Goal: Find contact information: Find contact information

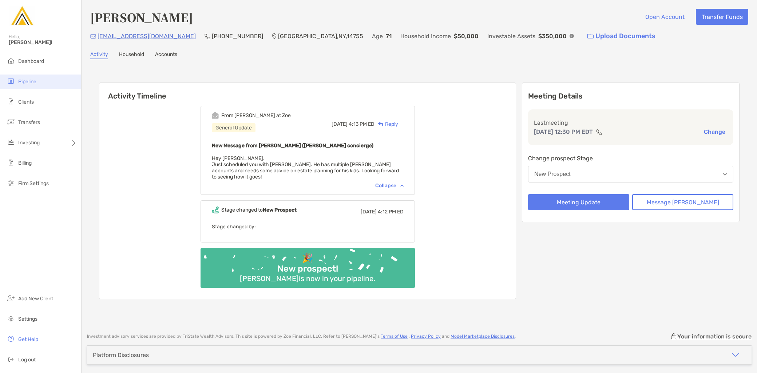
click at [48, 85] on li "Pipeline" at bounding box center [40, 82] width 81 height 15
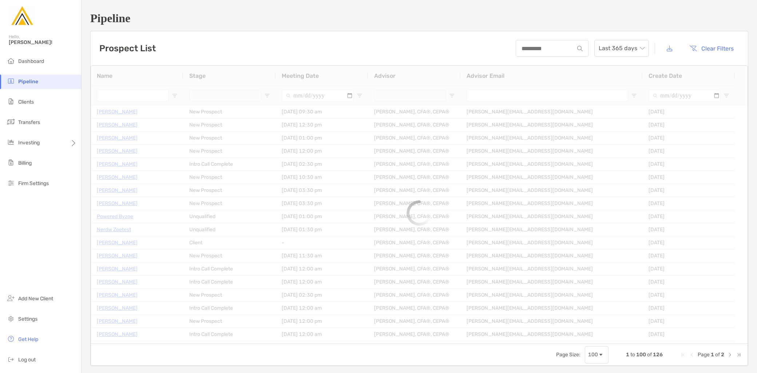
type input "**********"
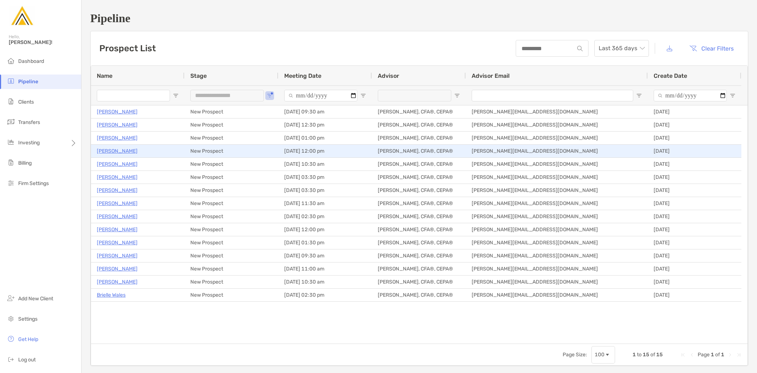
click at [118, 147] on p "Everrod Bennett" at bounding box center [117, 151] width 41 height 9
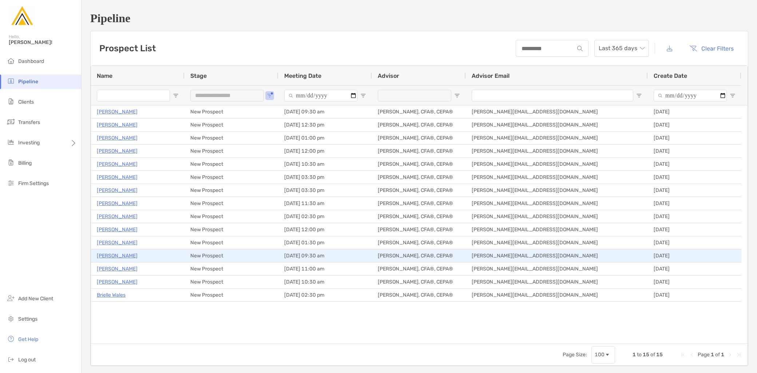
click at [117, 253] on p "Bobby Kozora" at bounding box center [117, 255] width 41 height 9
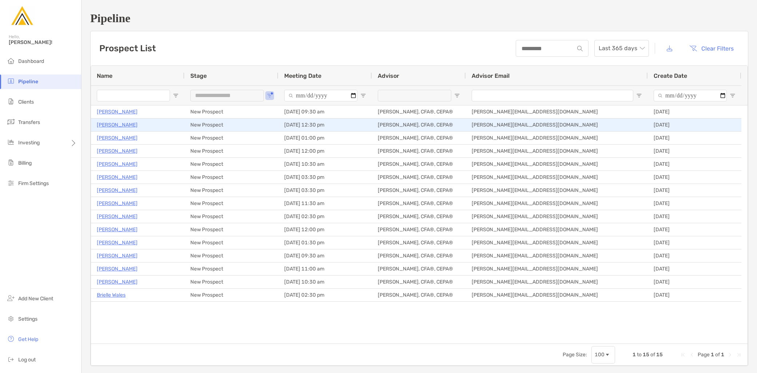
click at [115, 126] on p "[PERSON_NAME]" at bounding box center [117, 124] width 41 height 9
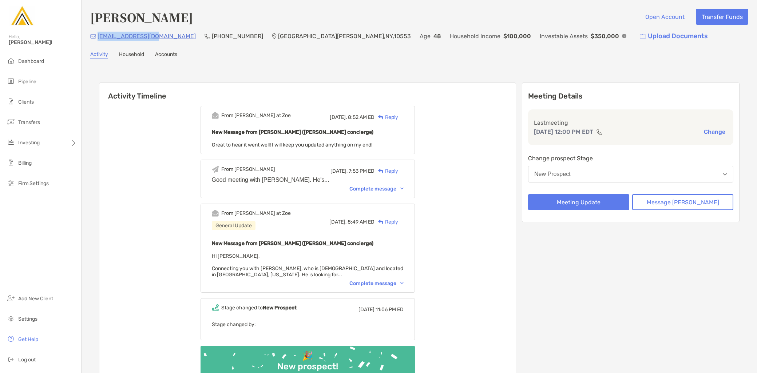
drag, startPoint x: 155, startPoint y: 35, endPoint x: 98, endPoint y: 37, distance: 57.2
click at [98, 37] on div "Ecabbie@icloud.com (646) 245-6739 Mount Vernon , NY , 10553 Age 48 Household In…" at bounding box center [419, 36] width 658 height 16
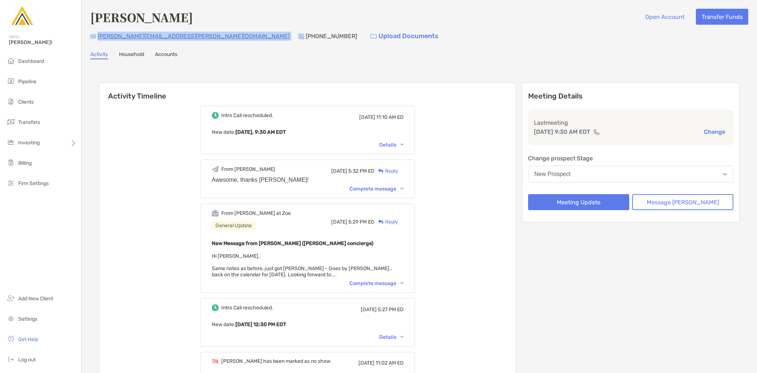
drag, startPoint x: 142, startPoint y: 33, endPoint x: 96, endPoint y: 33, distance: 46.2
click at [96, 33] on div "bobby@kozora.me (302) 249-6689 Upload Documents" at bounding box center [419, 36] width 658 height 16
drag, startPoint x: 96, startPoint y: 33, endPoint x: 233, endPoint y: 62, distance: 140.2
click at [233, 62] on div "Bobby Kozora Open Account Transfer Funds bobby@kozora.me (302) 249-6689 Upload …" at bounding box center [419, 300] width 675 height 600
drag, startPoint x: 151, startPoint y: 37, endPoint x: 99, endPoint y: 37, distance: 51.7
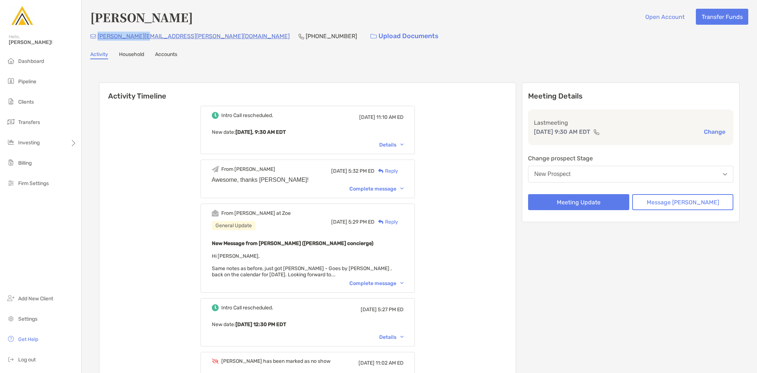
click at [99, 37] on div "bobby@kozora.me (302) 249-6689 Upload Documents" at bounding box center [419, 36] width 658 height 16
copy p "bobby@kozora.me"
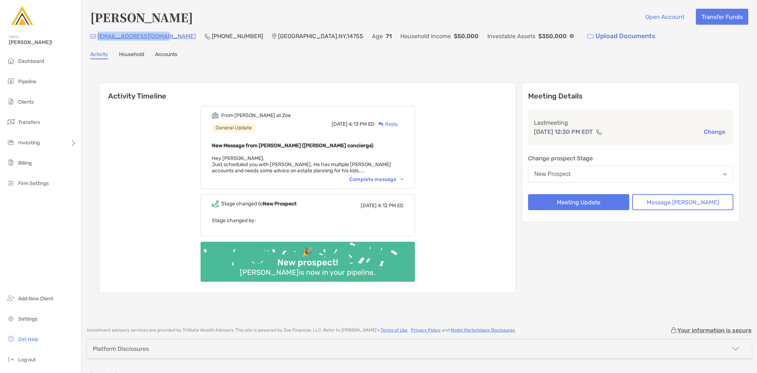
drag, startPoint x: 162, startPoint y: 37, endPoint x: 98, endPoint y: 37, distance: 63.3
click at [98, 37] on div "stollmtnest@gmail.com (716) 338-2211 Little Valley , NY , 14755 Age 71 Househol…" at bounding box center [419, 36] width 658 height 16
copy p "stollmtnest@gmail.com"
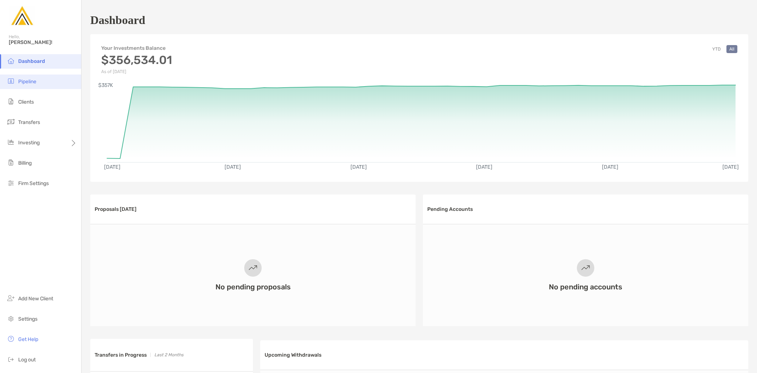
click at [42, 86] on li "Pipeline" at bounding box center [40, 82] width 81 height 15
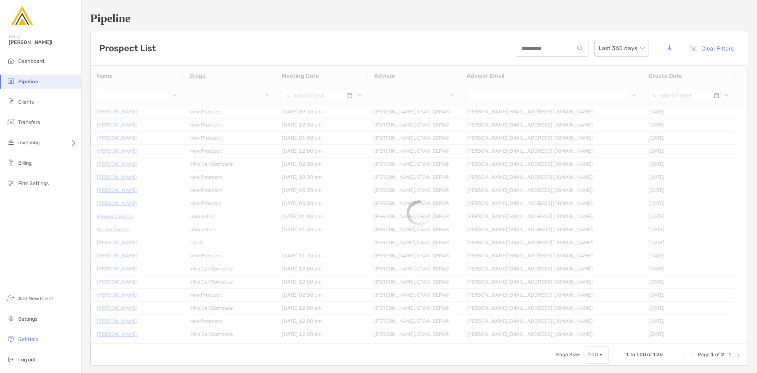
type input "**********"
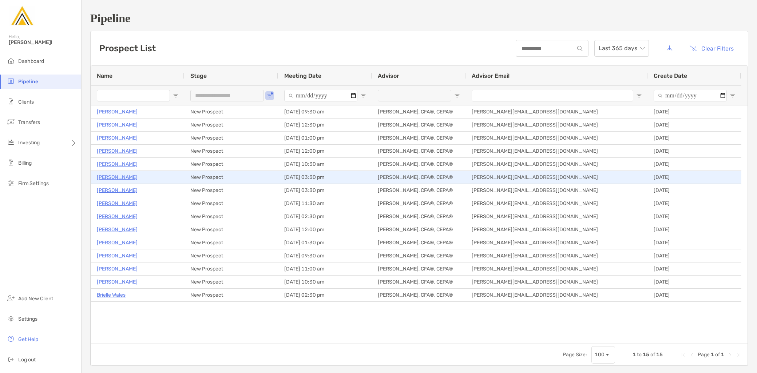
click at [111, 178] on p "Victoria Hall" at bounding box center [117, 177] width 41 height 9
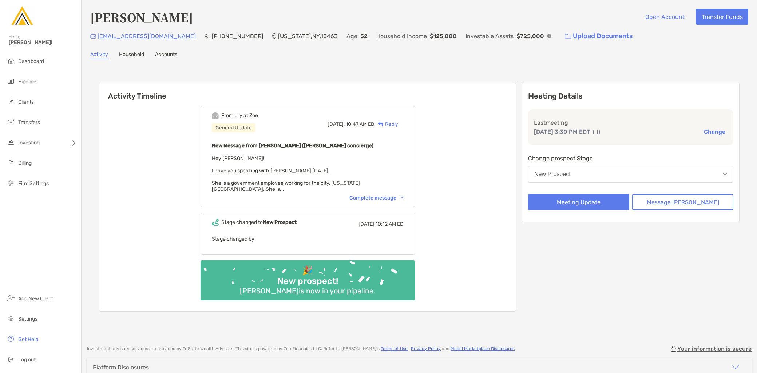
drag, startPoint x: 372, startPoint y: 188, endPoint x: 389, endPoint y: 188, distance: 16.7
click at [372, 195] on div "Complete message" at bounding box center [376, 198] width 54 height 6
